Goal: Task Accomplishment & Management: Manage account settings

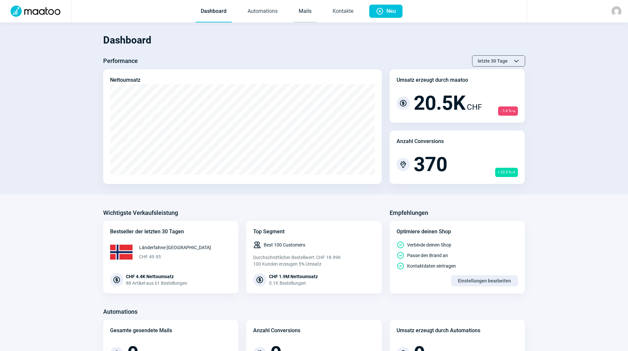
click at [299, 13] on link "Mails" at bounding box center [304, 12] width 23 height 22
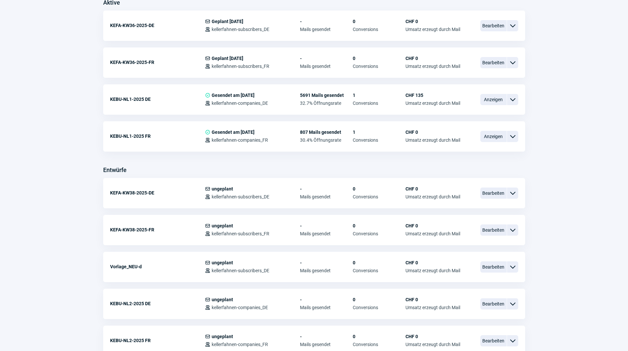
scroll to position [198, 0]
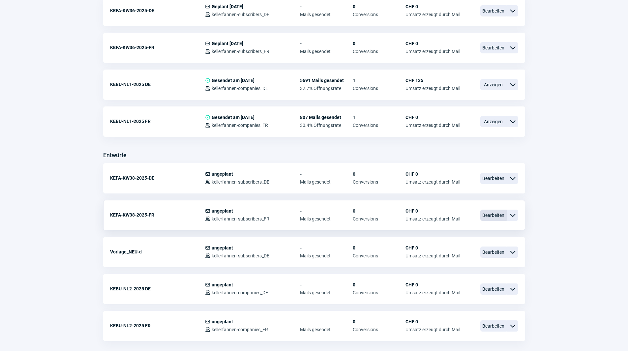
click at [496, 212] on span "Bearbeiten" at bounding box center [493, 215] width 26 height 11
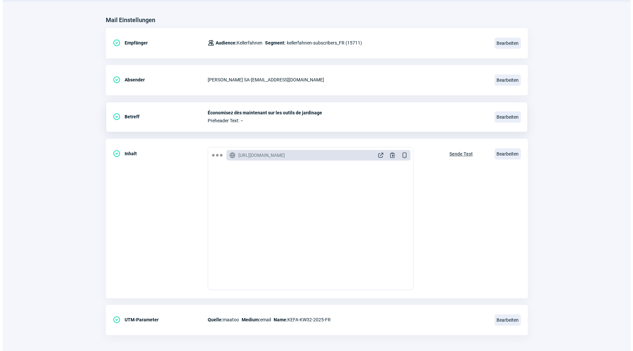
scroll to position [77, 0]
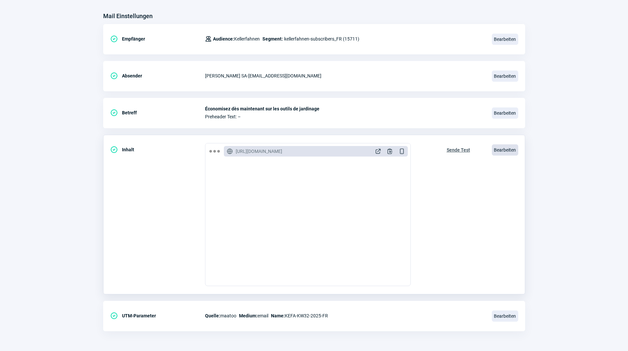
click at [507, 150] on span "Bearbeiten" at bounding box center [505, 149] width 26 height 11
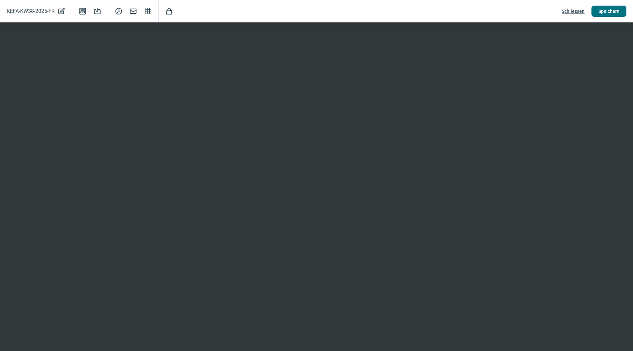
click at [604, 6] on span "Speichern" at bounding box center [608, 11] width 21 height 11
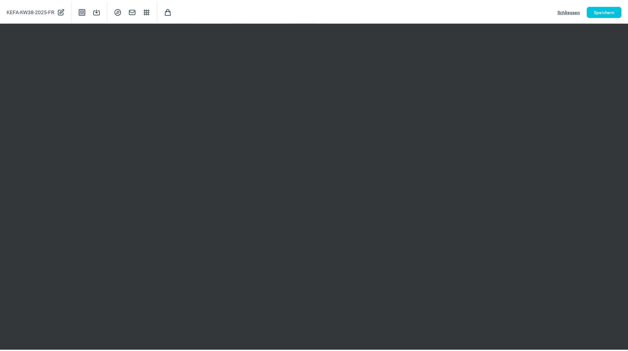
scroll to position [0, 0]
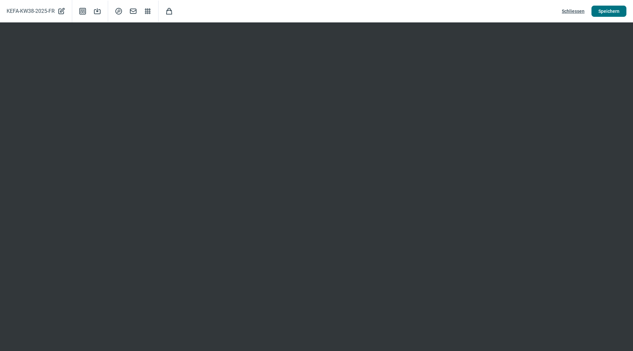
click at [613, 10] on span "Speichern" at bounding box center [608, 11] width 21 height 11
click at [580, 7] on span "Schliessen" at bounding box center [573, 11] width 23 height 11
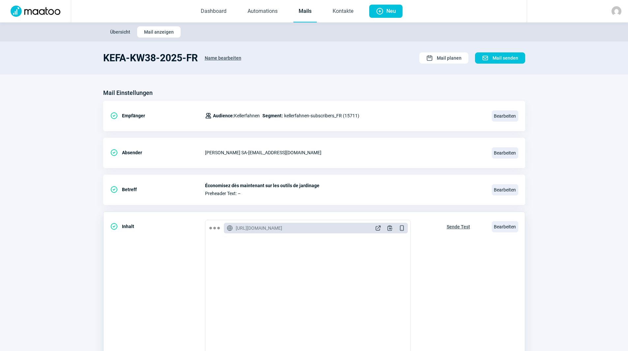
click at [461, 225] on span "Sende Test" at bounding box center [458, 226] width 23 height 11
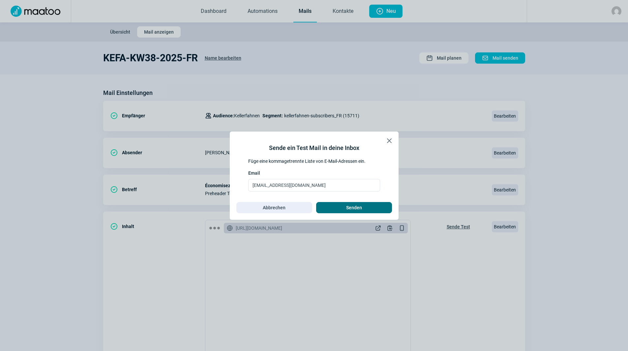
click at [338, 207] on span "Senden" at bounding box center [354, 207] width 62 height 11
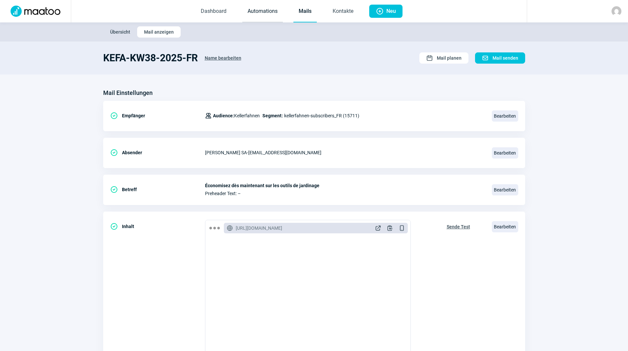
click at [258, 7] on link "Automations" at bounding box center [262, 12] width 41 height 22
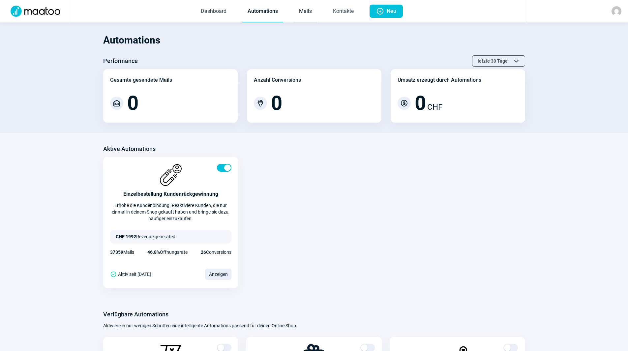
click at [305, 13] on link "Mails" at bounding box center [305, 12] width 23 height 22
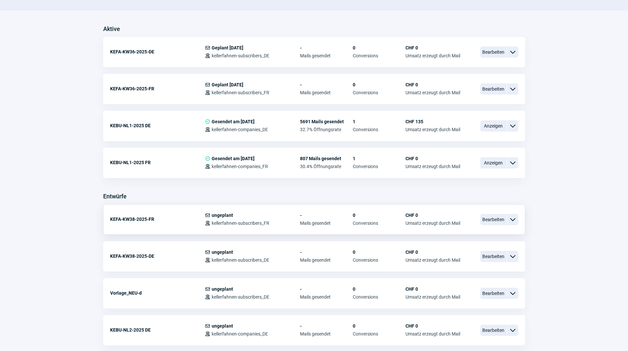
scroll to position [198, 0]
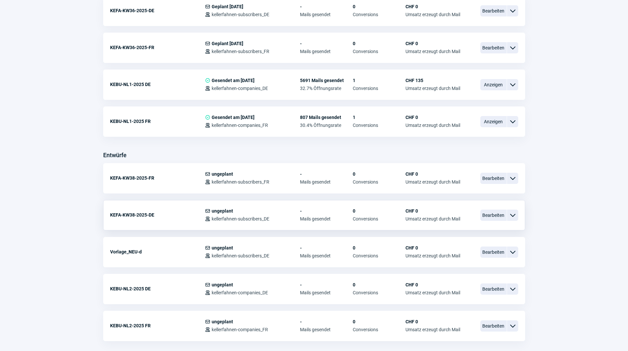
click at [515, 215] on span "ChevronDown icon" at bounding box center [513, 215] width 8 height 8
click at [490, 214] on span "Bearbeiten" at bounding box center [493, 215] width 26 height 11
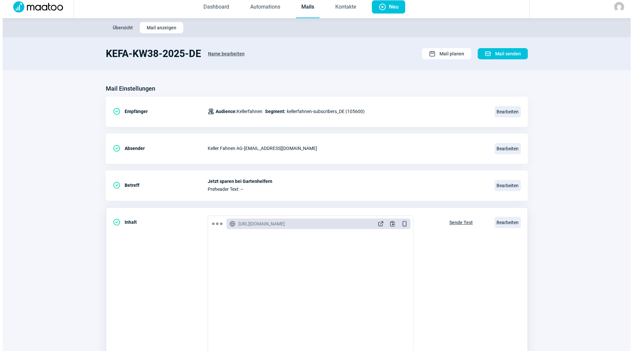
scroll to position [66, 0]
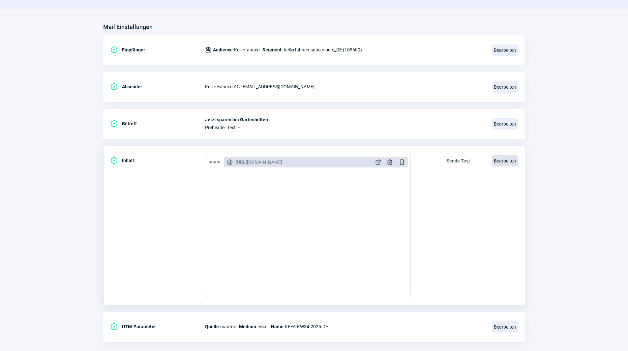
click at [507, 162] on span "Bearbeiten" at bounding box center [505, 160] width 26 height 11
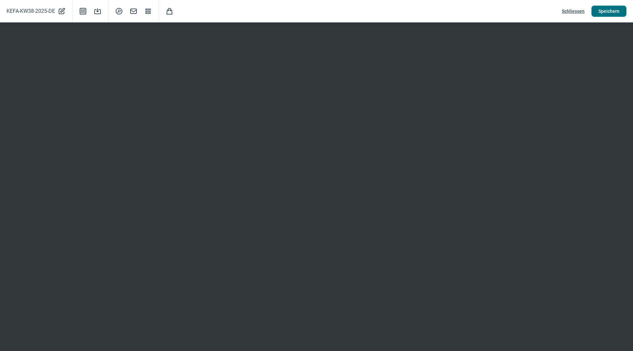
click at [606, 11] on span "Speichern" at bounding box center [608, 11] width 21 height 11
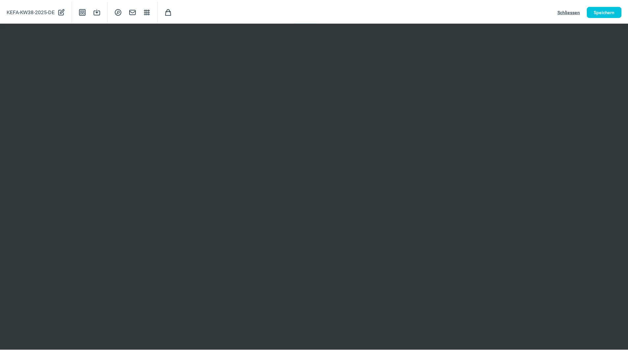
scroll to position [0, 0]
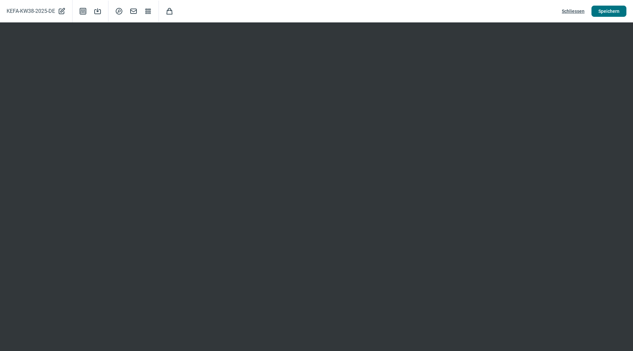
click at [602, 13] on span "Speichern" at bounding box center [608, 11] width 21 height 11
click at [576, 11] on span "Schliessen" at bounding box center [573, 11] width 23 height 11
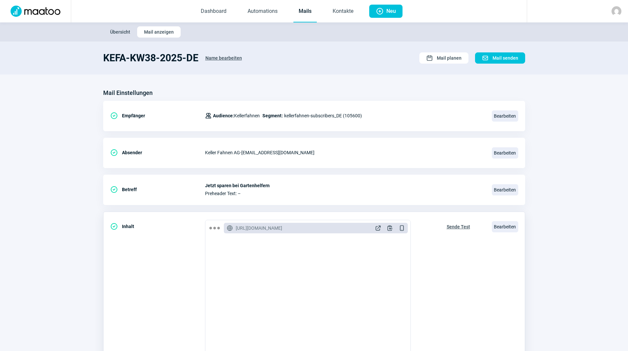
click at [456, 226] on span "Sende Test" at bounding box center [458, 226] width 23 height 11
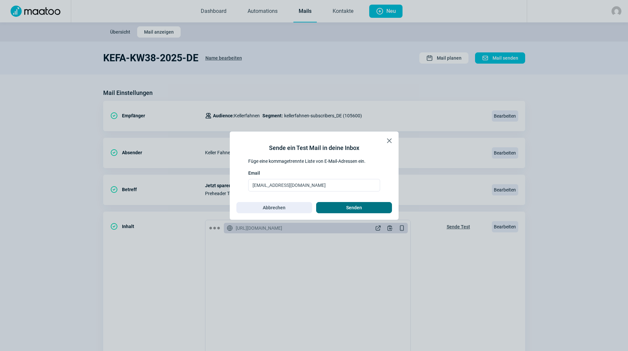
click at [357, 208] on span "Senden" at bounding box center [354, 207] width 16 height 11
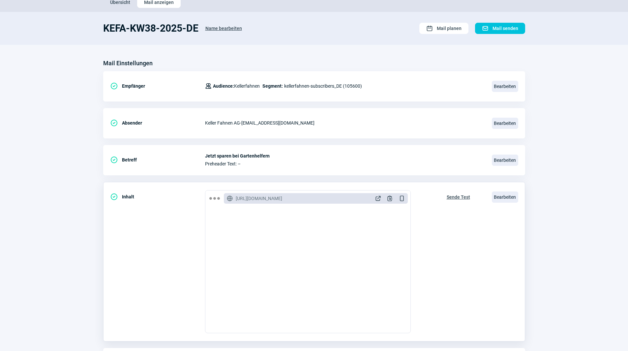
scroll to position [77, 0]
